Goal: Task Accomplishment & Management: Complete application form

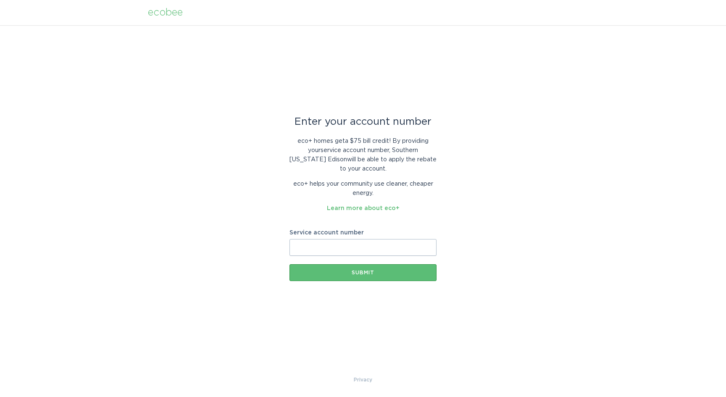
click at [418, 208] on div "eco+ homes get a $75 bill credit ! By providing your service account number , […" at bounding box center [362, 172] width 147 height 82
click at [358, 250] on input "Service account number" at bounding box center [362, 247] width 147 height 17
type input "5"
click at [344, 323] on div "Enter your account number eco+ homes get a $75 bill credit ! By providing your …" at bounding box center [363, 200] width 726 height 350
click at [202, 362] on div "Enter your account number eco+ homes get a $75 bill credit ! By providing your …" at bounding box center [363, 200] width 726 height 350
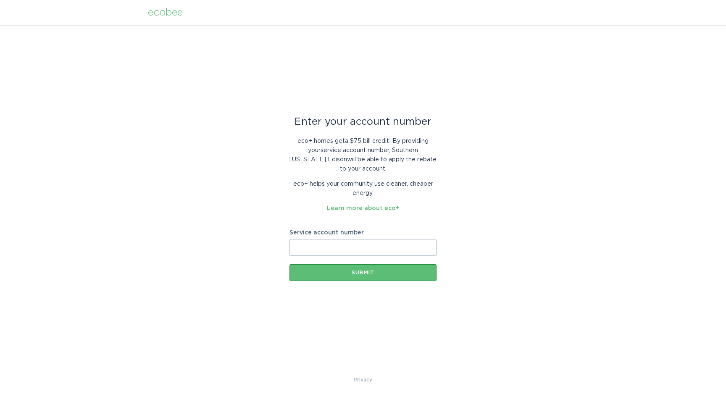
drag, startPoint x: 5, startPoint y: 234, endPoint x: 108, endPoint y: 228, distance: 103.5
click at [108, 228] on div "Enter your account number eco+ homes get a $75 bill credit ! By providing your …" at bounding box center [363, 200] width 726 height 350
click at [321, 243] on input "Service account number" at bounding box center [362, 247] width 147 height 17
drag, startPoint x: 319, startPoint y: 275, endPoint x: 320, endPoint y: 298, distance: 23.1
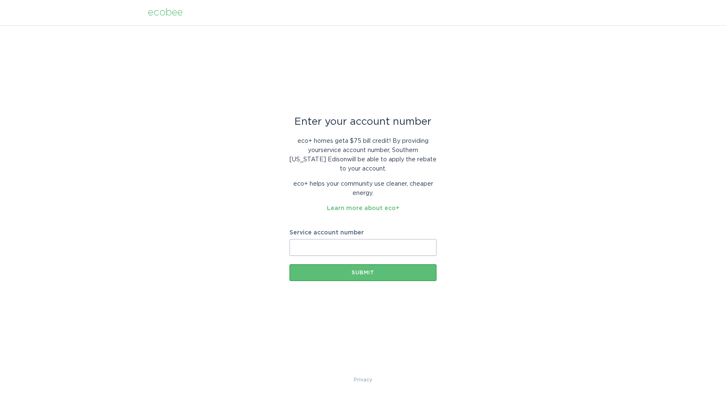
click at [320, 298] on div "Enter your account number eco+ homes get a $75 bill credit ! By providing your …" at bounding box center [362, 200] width 147 height 229
click at [319, 248] on input "Service account number" at bounding box center [362, 247] width 147 height 17
type input "8003020893"
click at [350, 276] on button "Submit" at bounding box center [362, 272] width 147 height 17
